Goal: Feedback & Contribution: Contribute content

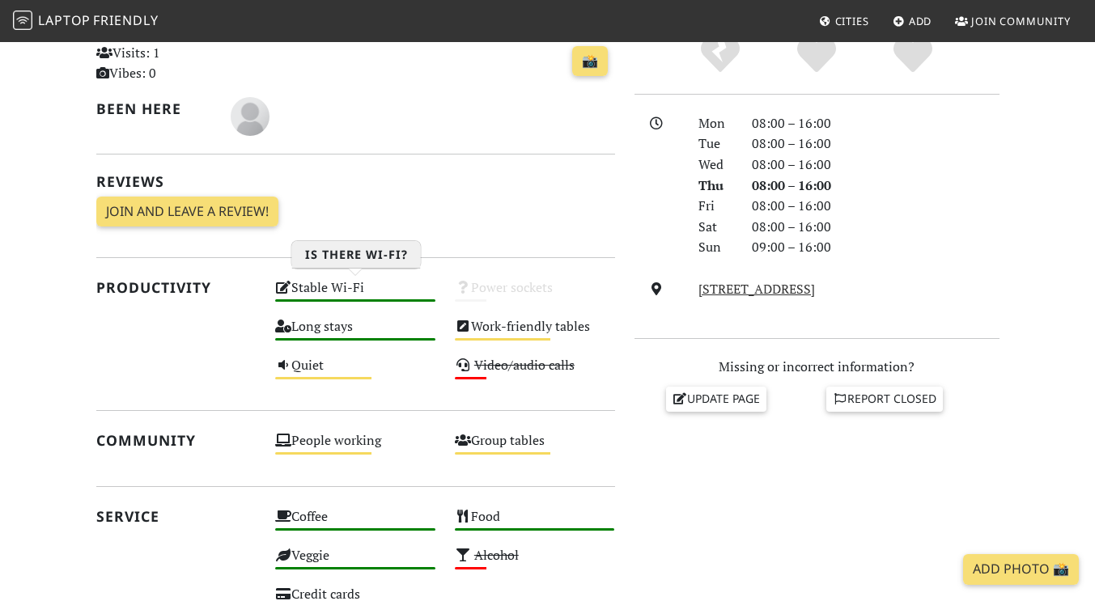
scroll to position [388, 0]
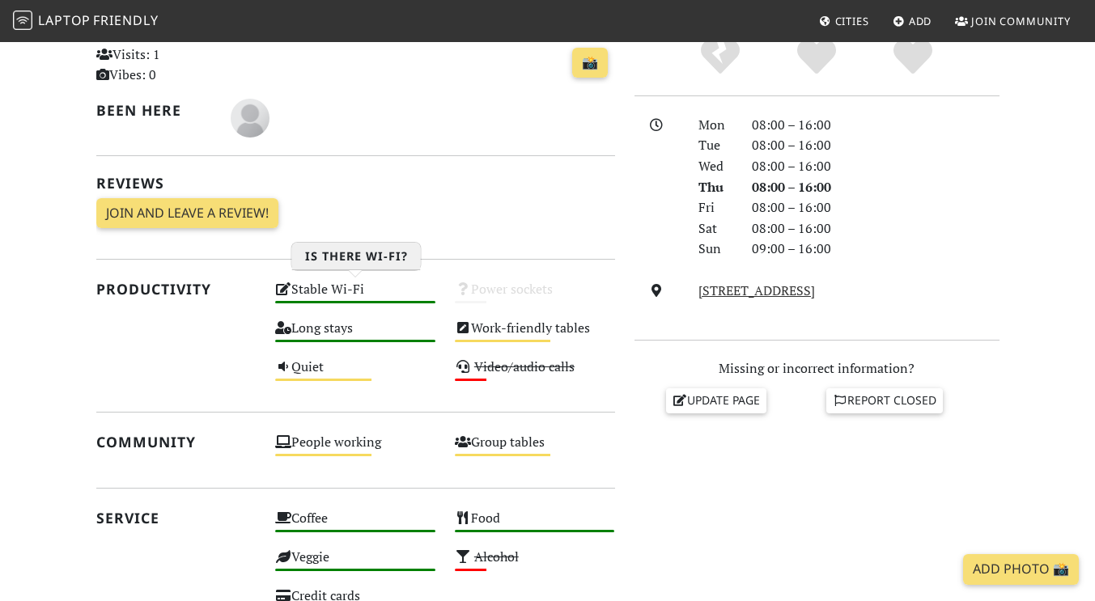
click at [327, 291] on div "Stable Wi-Fi High" at bounding box center [355, 297] width 180 height 39
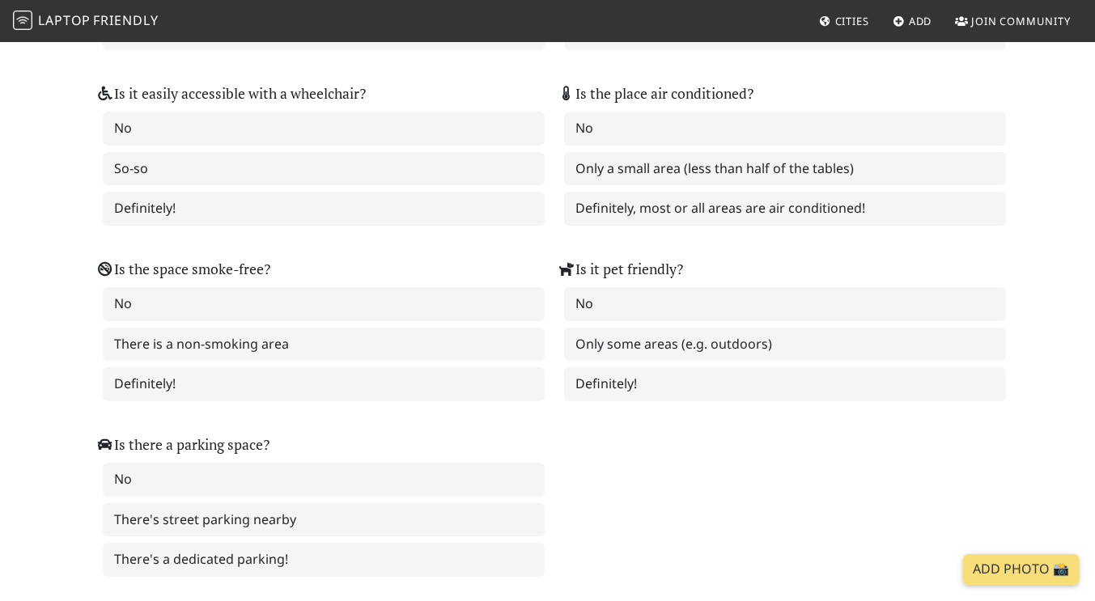
scroll to position [1996, 0]
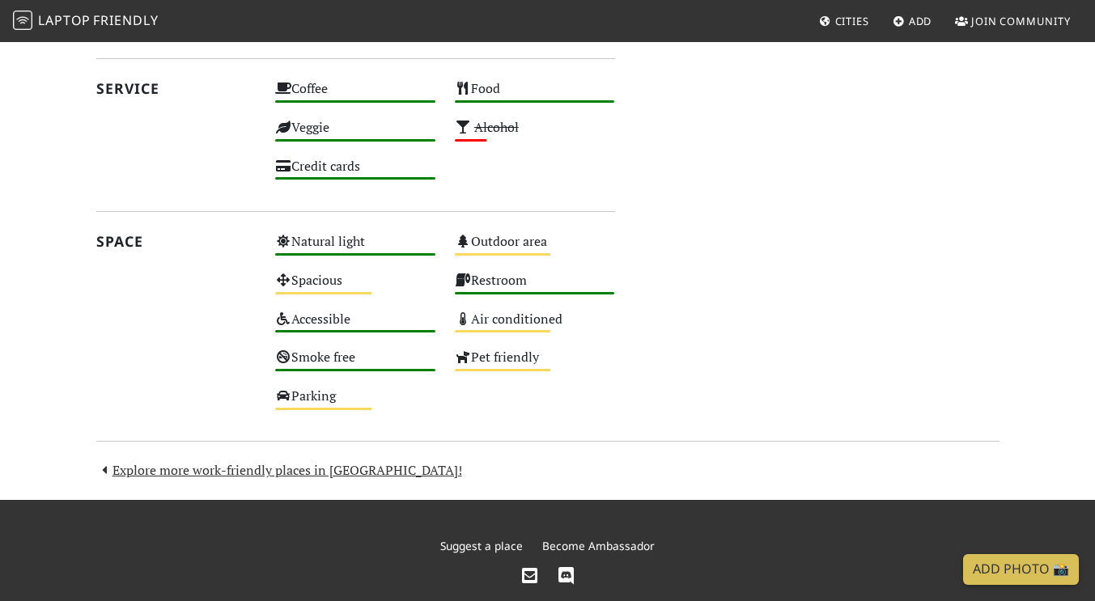
scroll to position [870, 0]
